Goal: Transaction & Acquisition: Purchase product/service

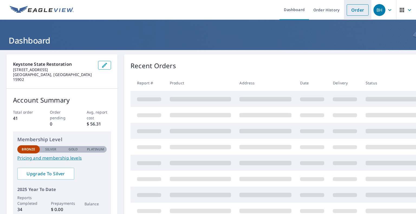
click at [351, 9] on link "Order" at bounding box center [358, 9] width 22 height 11
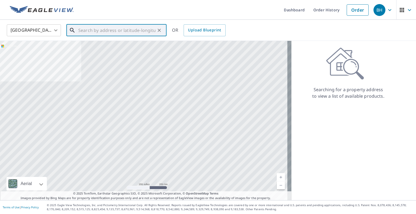
click at [109, 31] on input "text" at bounding box center [116, 30] width 77 height 15
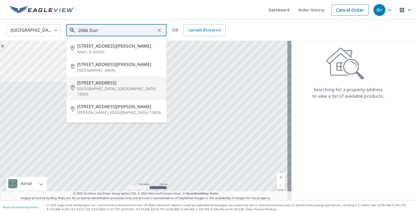
click at [96, 82] on span "[STREET_ADDRESS]" at bounding box center [119, 83] width 85 height 6
type input "[STREET_ADDRESS]"
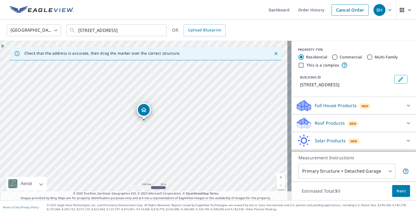
click at [350, 123] on span "New" at bounding box center [353, 124] width 7 height 4
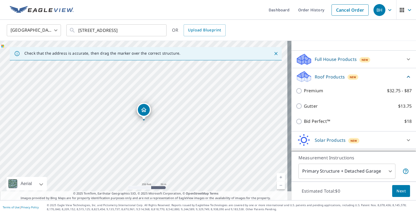
scroll to position [47, 0]
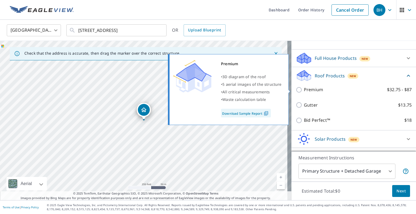
click at [296, 90] on input "Premium $32.75 - $87" at bounding box center [300, 90] width 8 height 6
checkbox input "true"
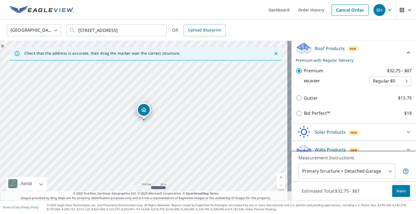
scroll to position [81, 0]
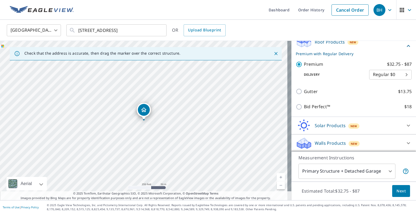
click at [396, 192] on span "Next" at bounding box center [400, 191] width 9 height 7
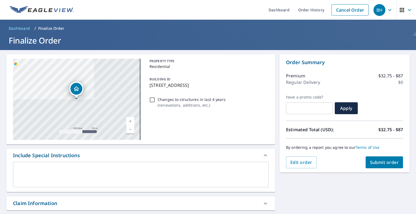
click at [376, 161] on span "Submit order" at bounding box center [384, 162] width 29 height 6
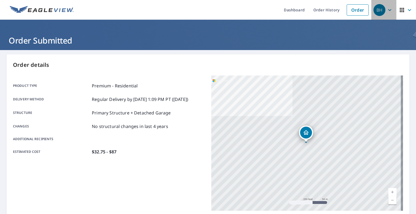
click at [379, 7] on div "BH" at bounding box center [379, 10] width 12 height 12
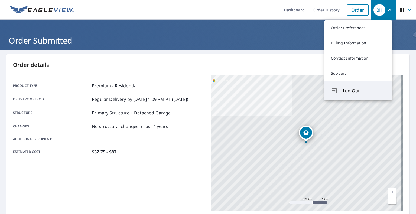
click at [347, 89] on span "Log Out" at bounding box center [364, 90] width 43 height 6
